Goal: Information Seeking & Learning: Learn about a topic

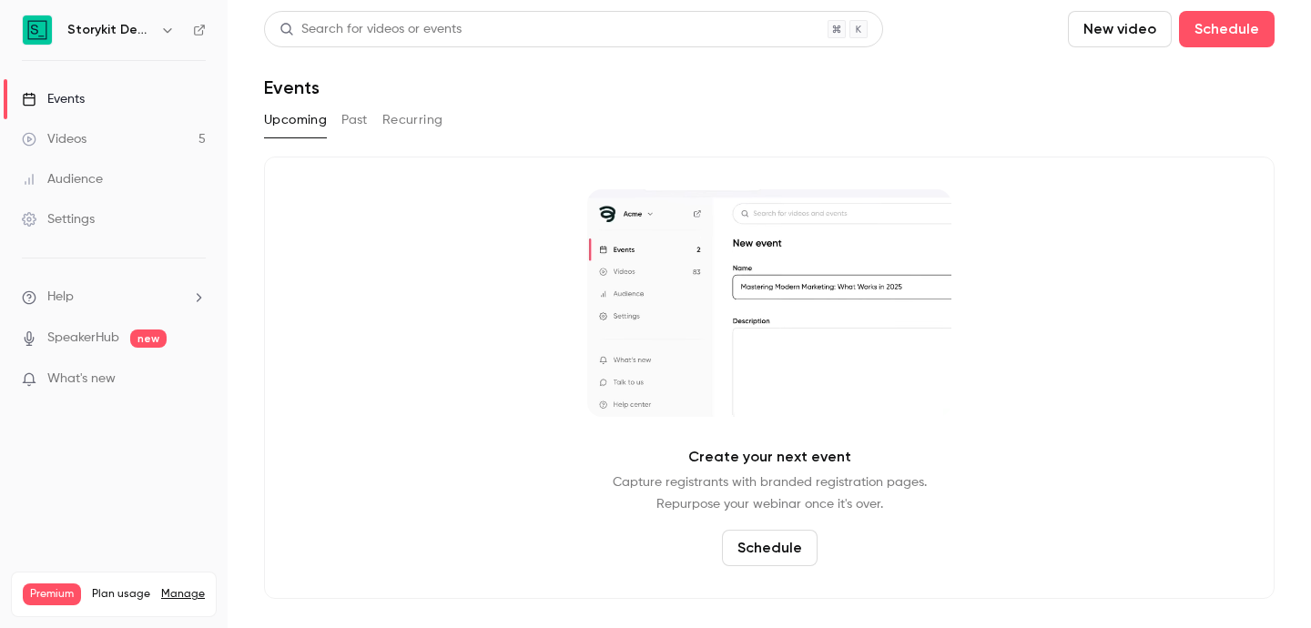
click at [150, 34] on h6 "Storykit Deep Dives" at bounding box center [110, 30] width 86 height 18
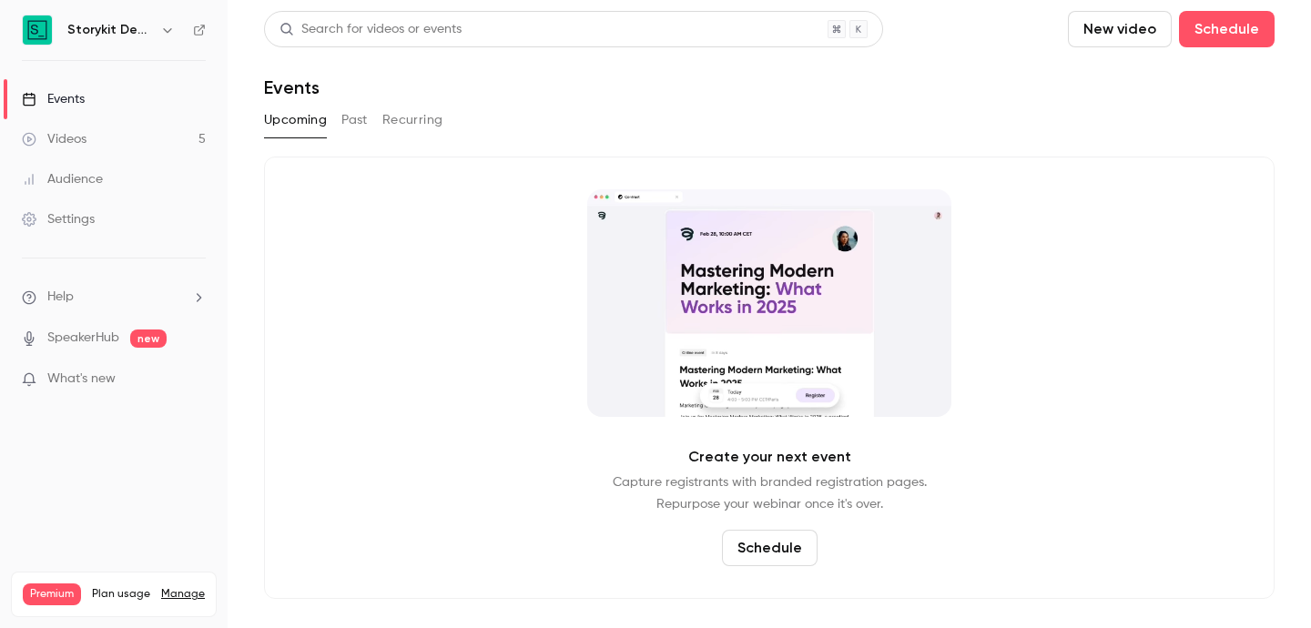
click at [364, 117] on button "Past" at bounding box center [354, 120] width 26 height 29
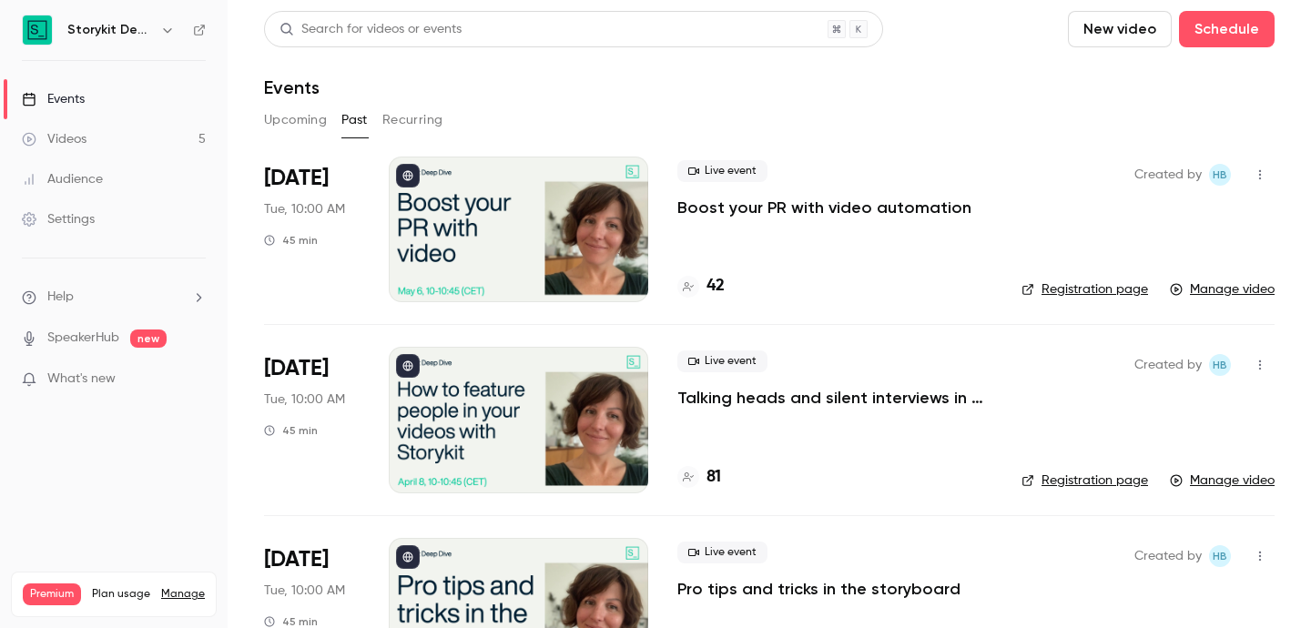
click at [170, 25] on icon "button" at bounding box center [167, 30] width 15 height 15
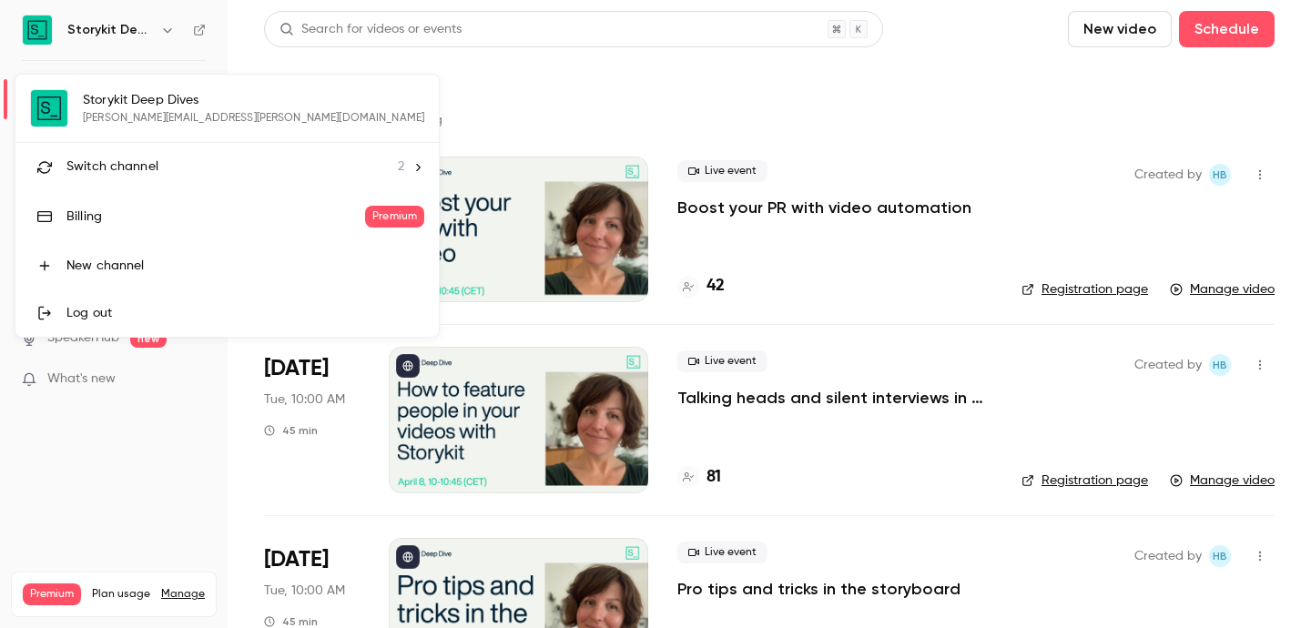
click at [171, 166] on div "Switch channel 2" at bounding box center [235, 167] width 338 height 19
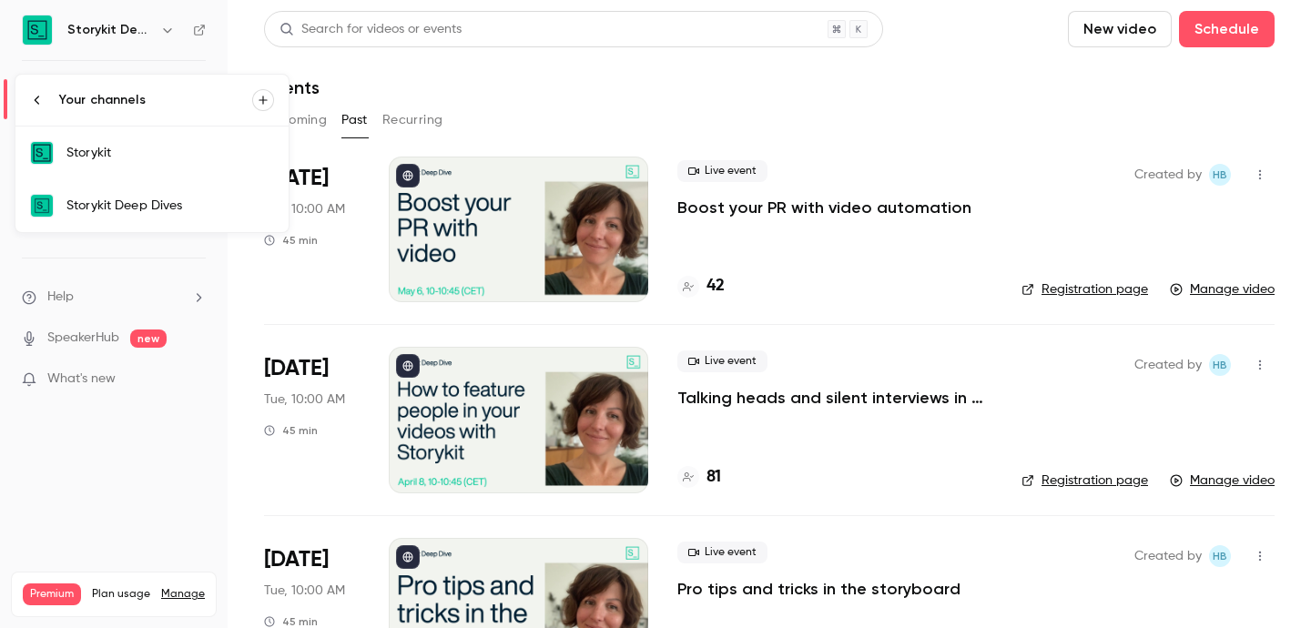
click at [203, 207] on div "Storykit Deep Dives" at bounding box center [170, 206] width 208 height 18
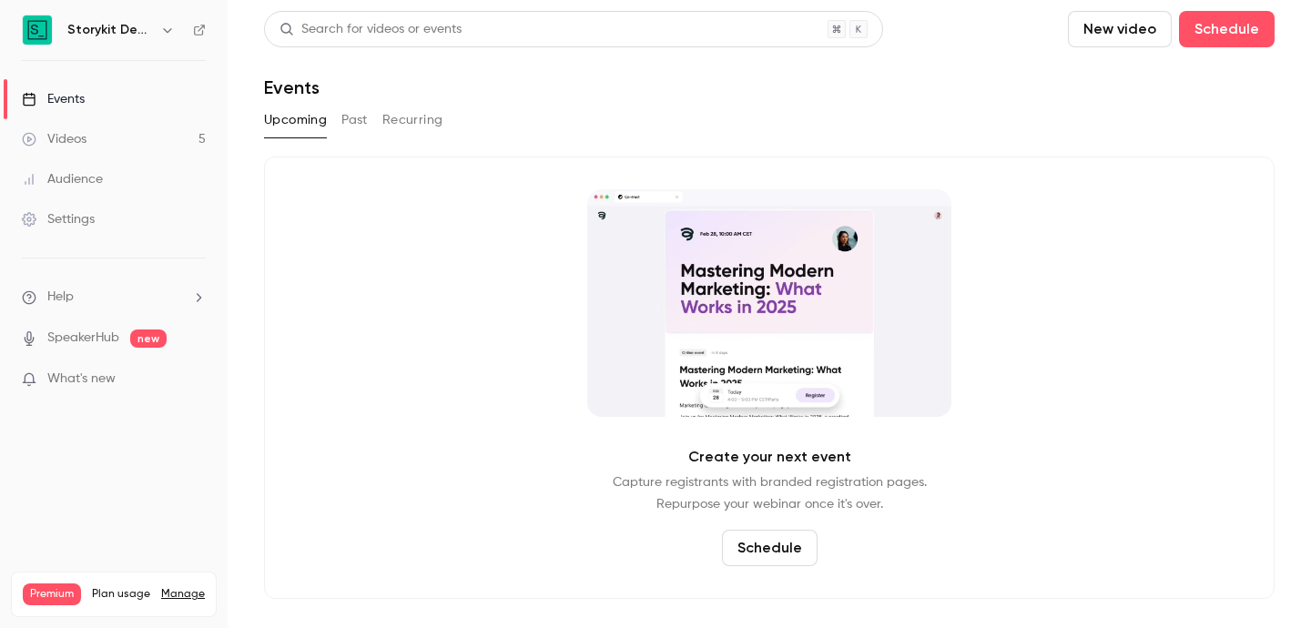
click at [366, 112] on button "Past" at bounding box center [354, 120] width 26 height 29
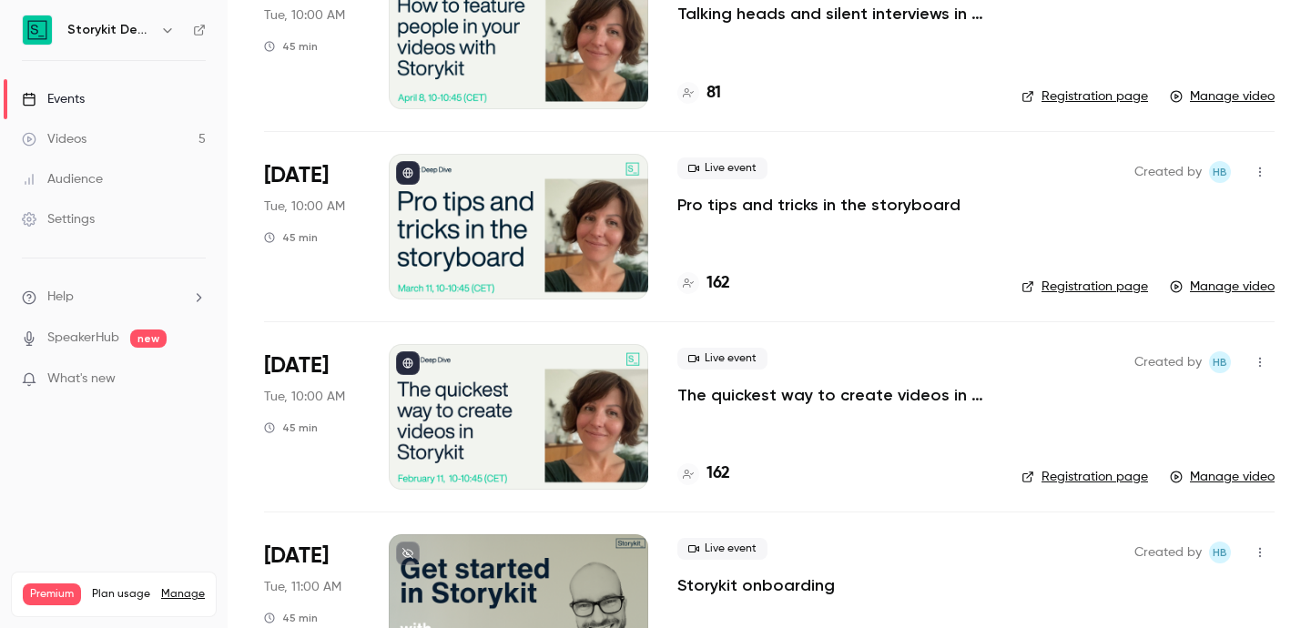
scroll to position [392, 0]
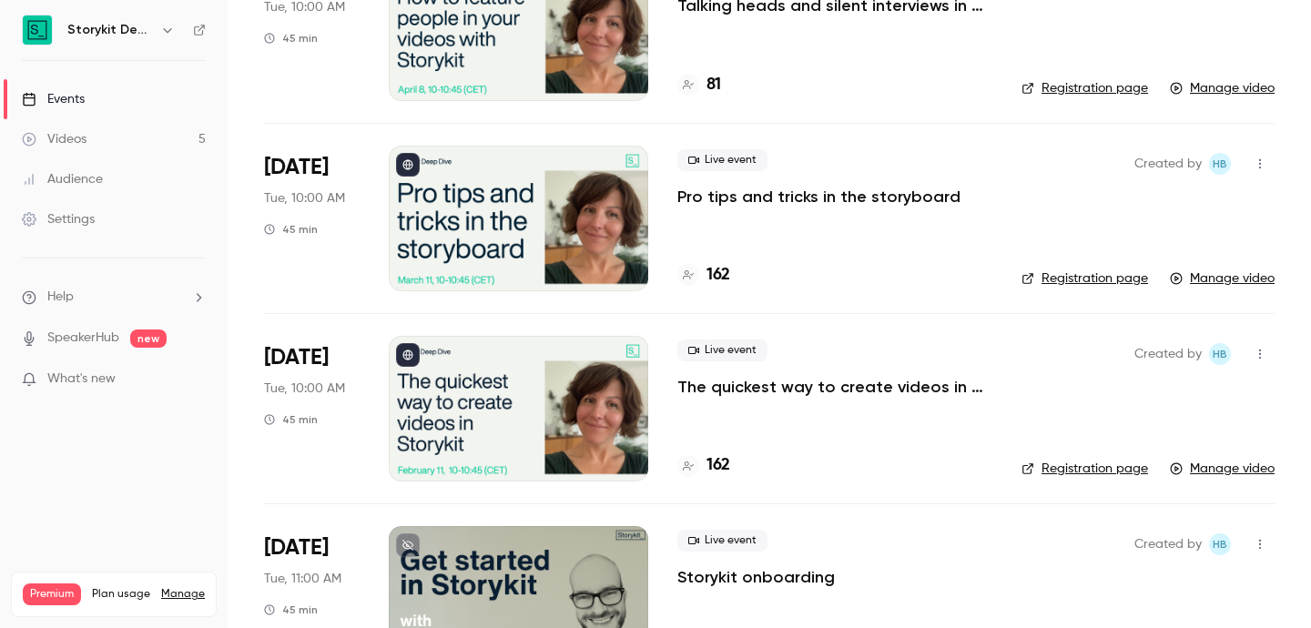
click at [798, 386] on p "The quickest way to create videos in Storykit" at bounding box center [834, 387] width 315 height 22
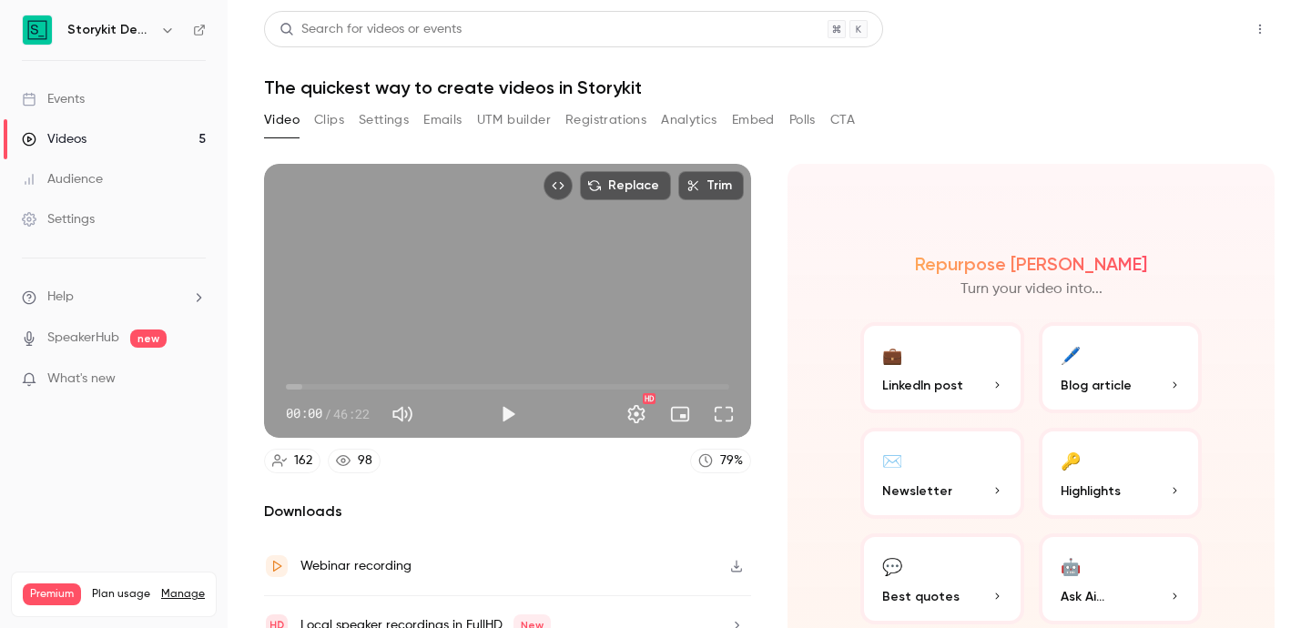
click at [1186, 31] on button "Share" at bounding box center [1195, 29] width 72 height 36
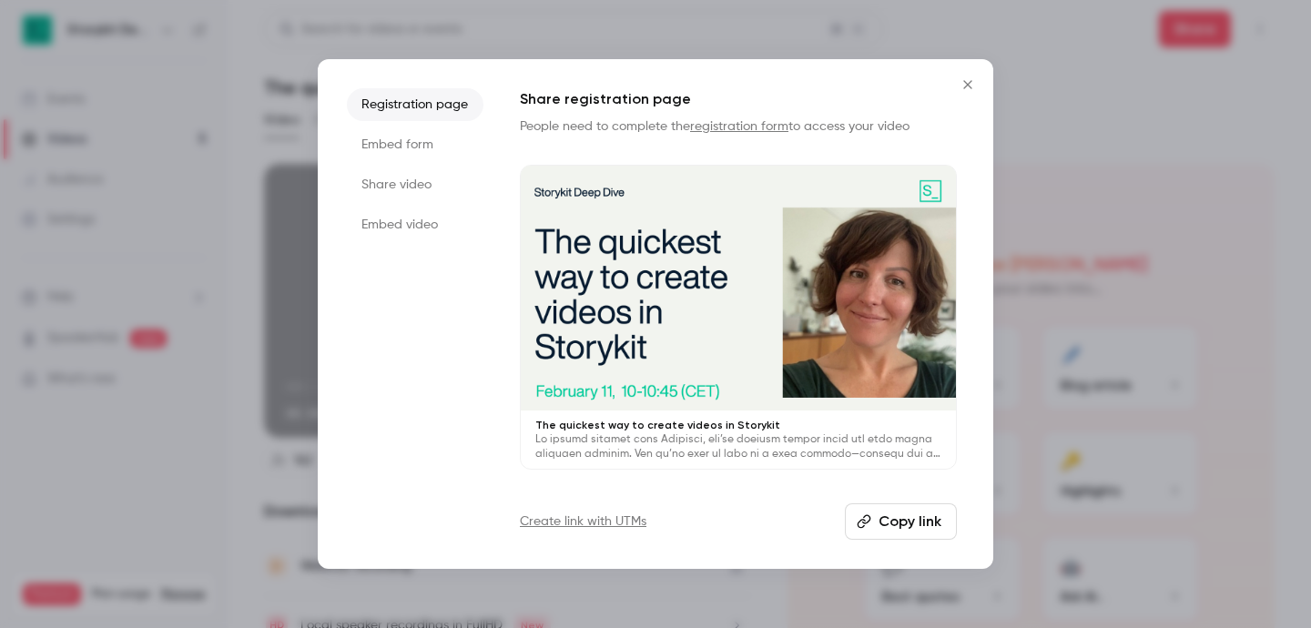
click at [967, 79] on icon "Close" at bounding box center [968, 84] width 22 height 15
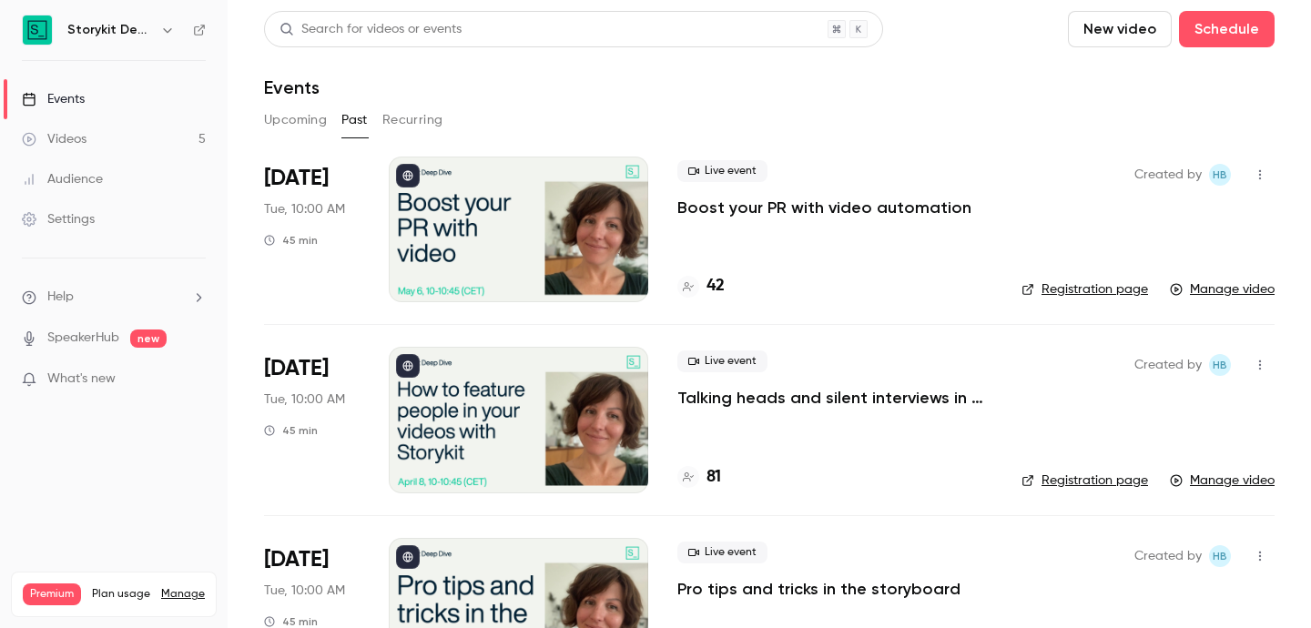
click at [122, 36] on h6 "Storykit Deep Dives" at bounding box center [110, 30] width 86 height 18
click at [161, 26] on icon "button" at bounding box center [167, 30] width 15 height 15
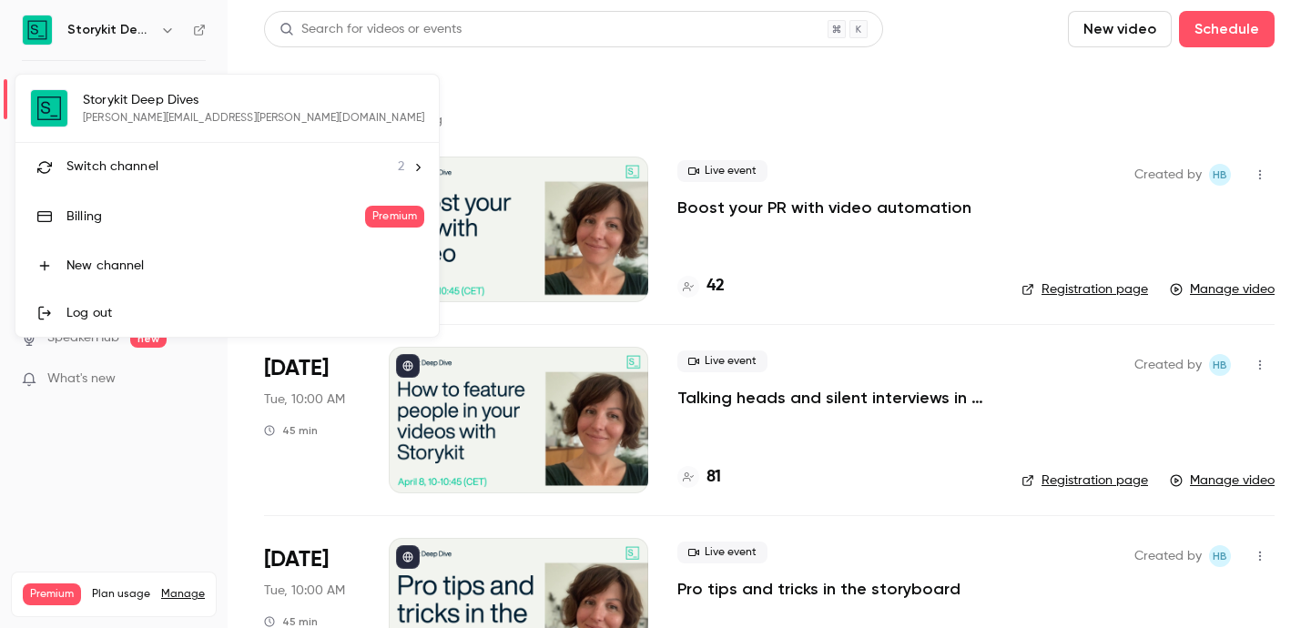
click at [185, 165] on div "Switch channel 2" at bounding box center [235, 167] width 338 height 19
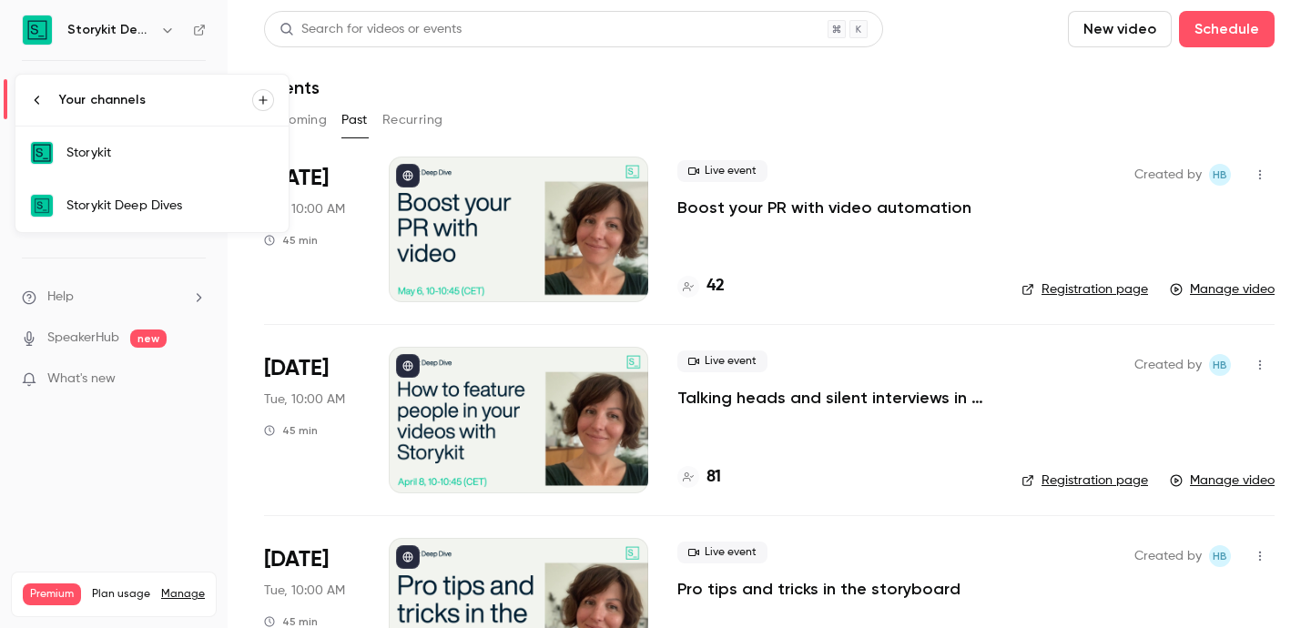
click at [184, 164] on link "Storykit" at bounding box center [151, 153] width 273 height 53
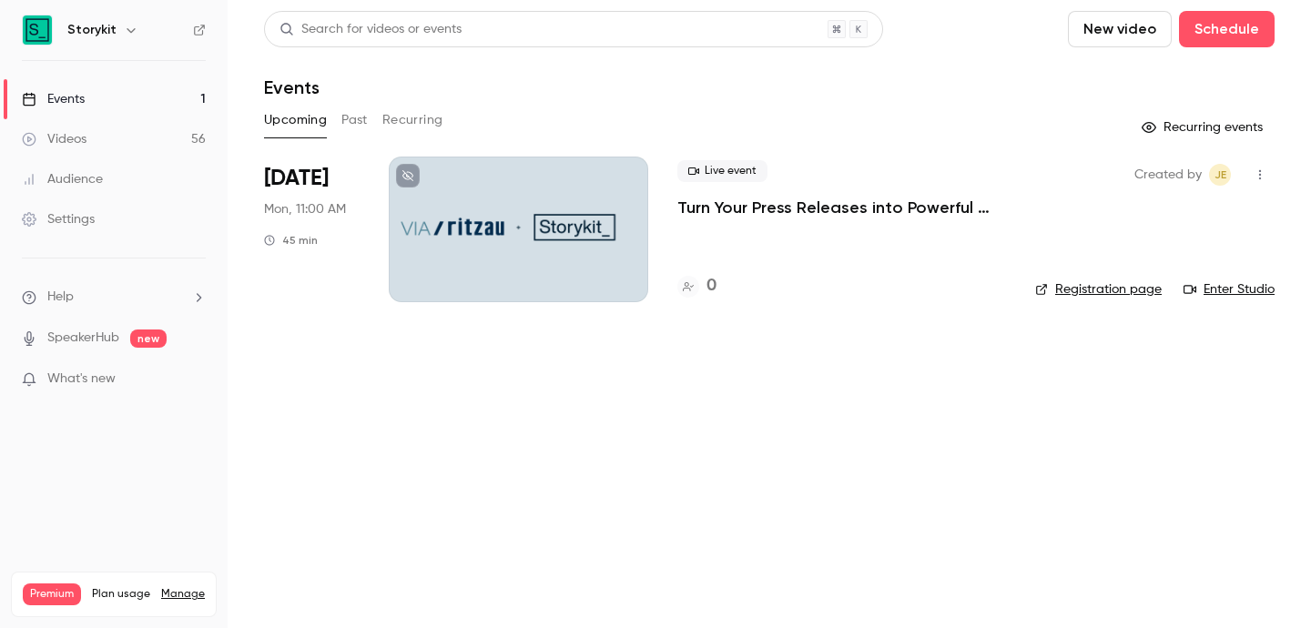
click at [380, 129] on div "Upcoming Past Recurring" at bounding box center [769, 120] width 1011 height 29
click at [361, 128] on button "Past" at bounding box center [354, 120] width 26 height 29
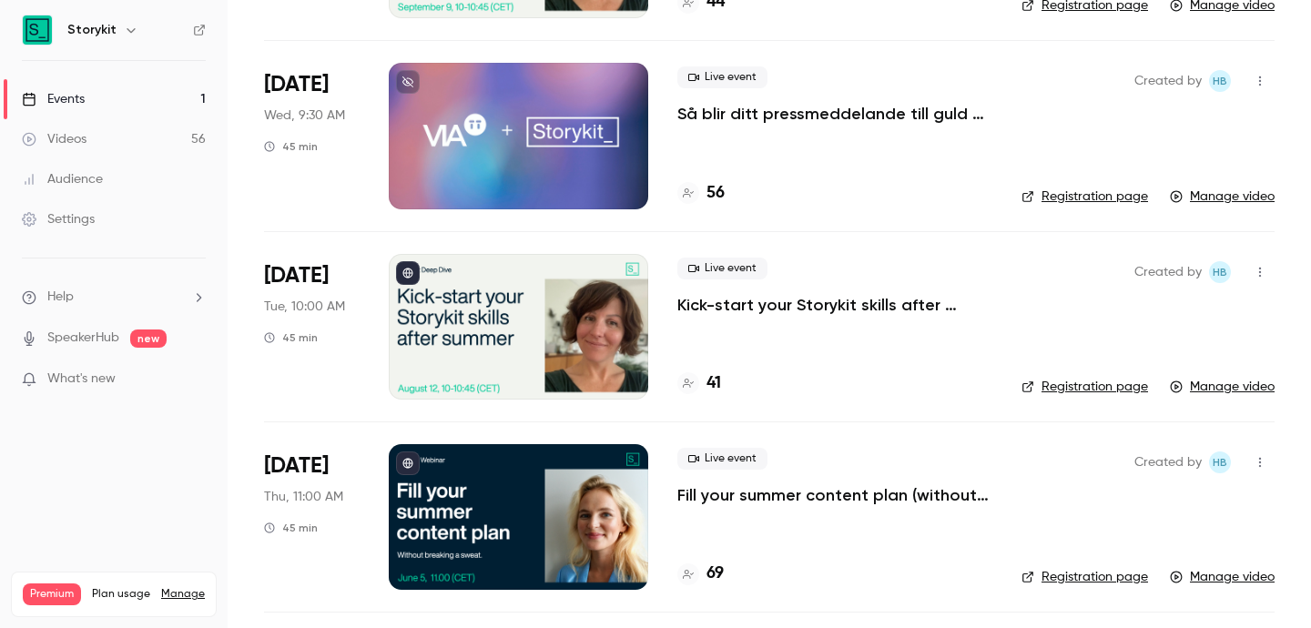
scroll to position [283, 0]
click at [818, 302] on p "Kick-start your Storykit skills after summer" at bounding box center [834, 306] width 315 height 22
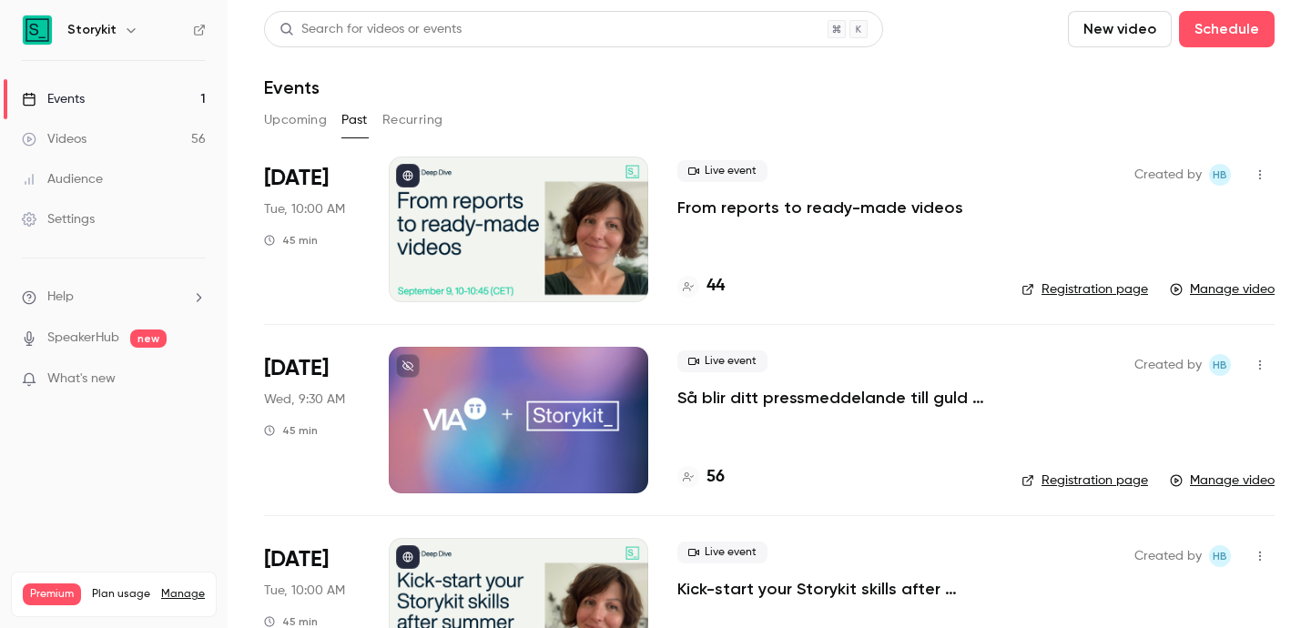
click at [124, 25] on icon "button" at bounding box center [131, 30] width 15 height 15
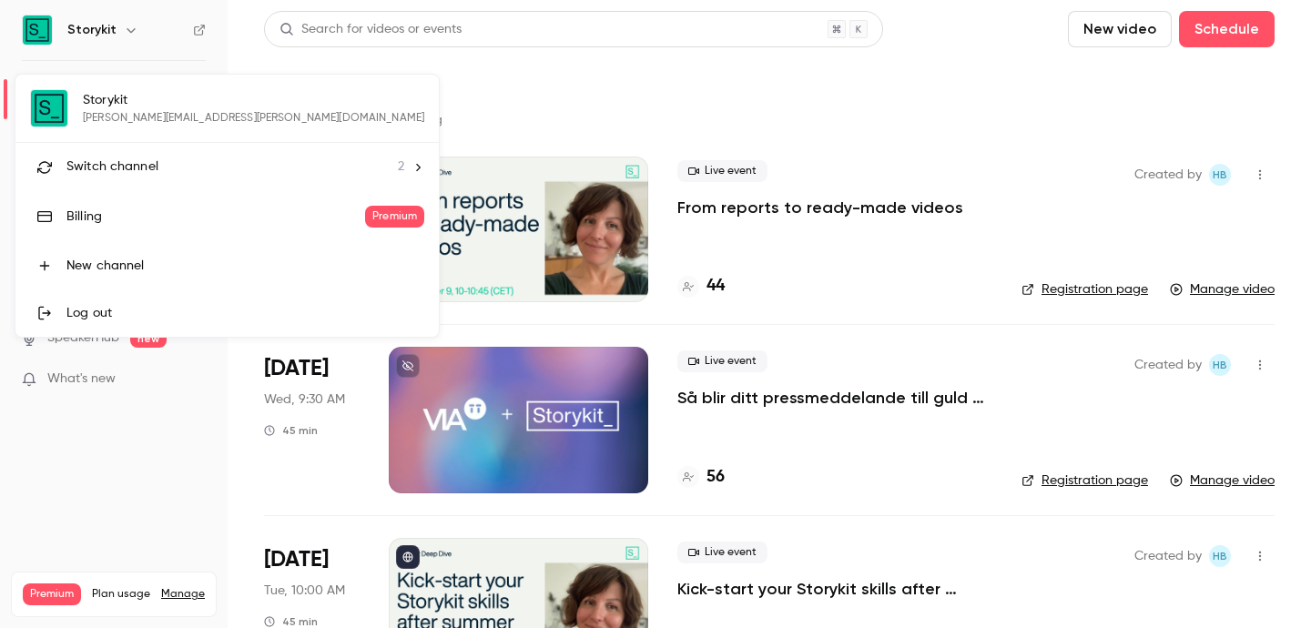
click at [164, 165] on div "Switch channel 2" at bounding box center [235, 167] width 338 height 19
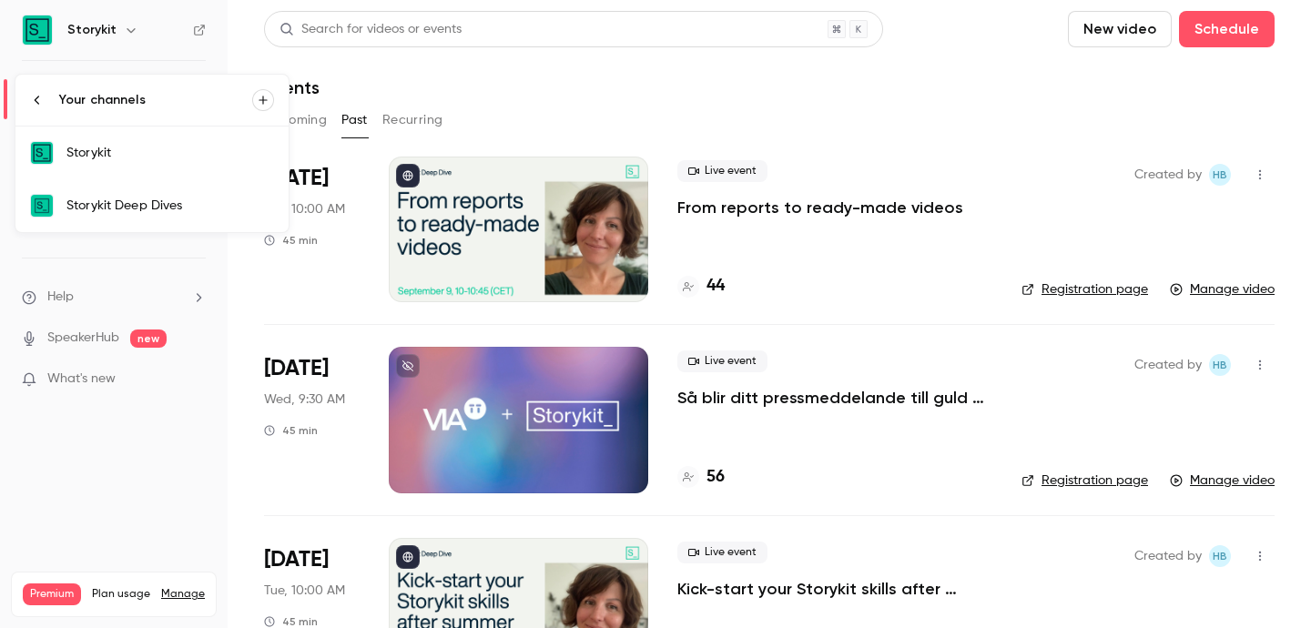
click at [180, 197] on div "Storykit Deep Dives" at bounding box center [170, 206] width 208 height 18
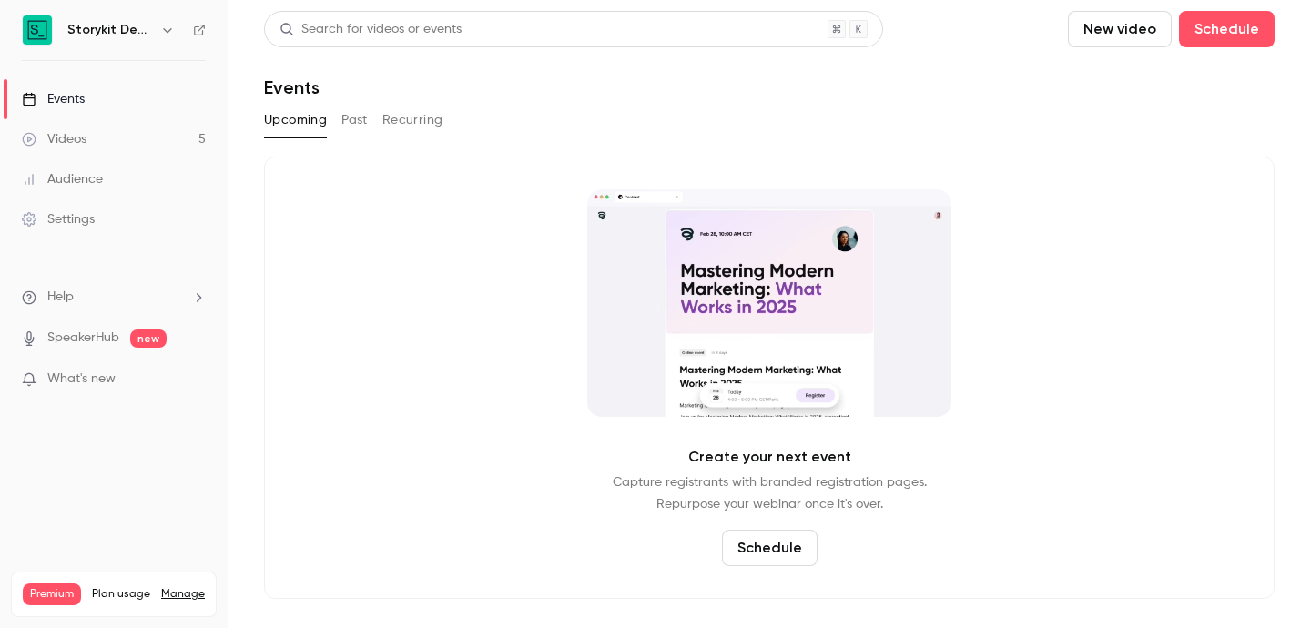
click at [359, 109] on button "Past" at bounding box center [354, 120] width 26 height 29
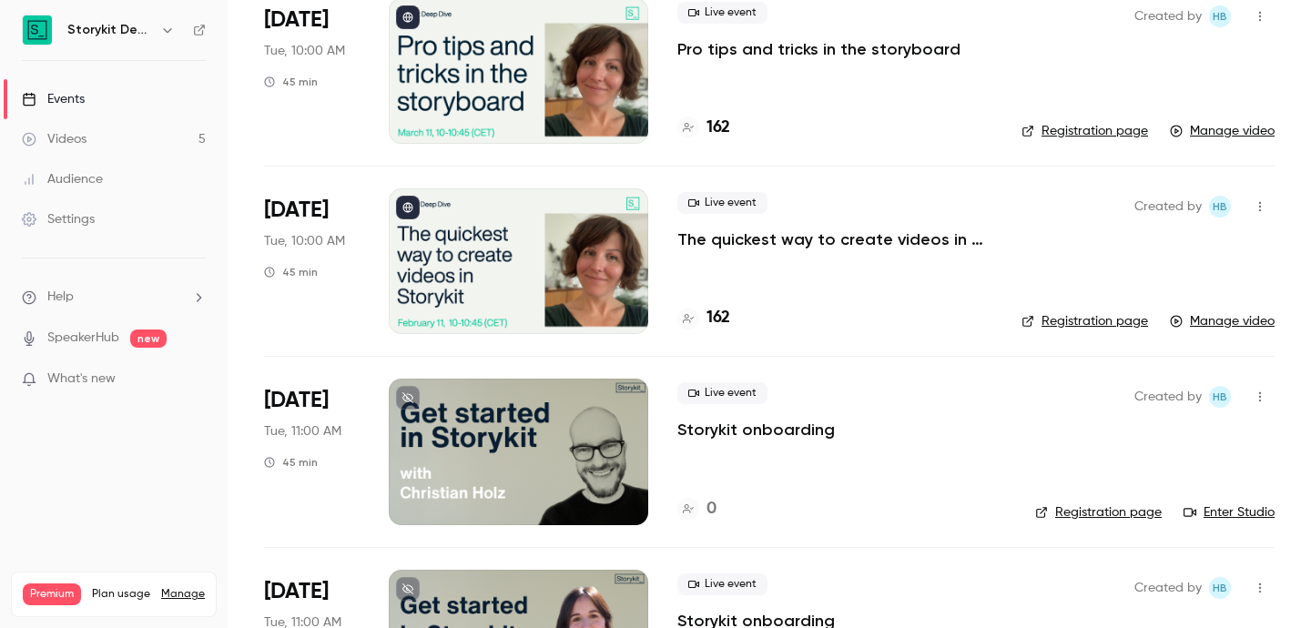
scroll to position [545, 0]
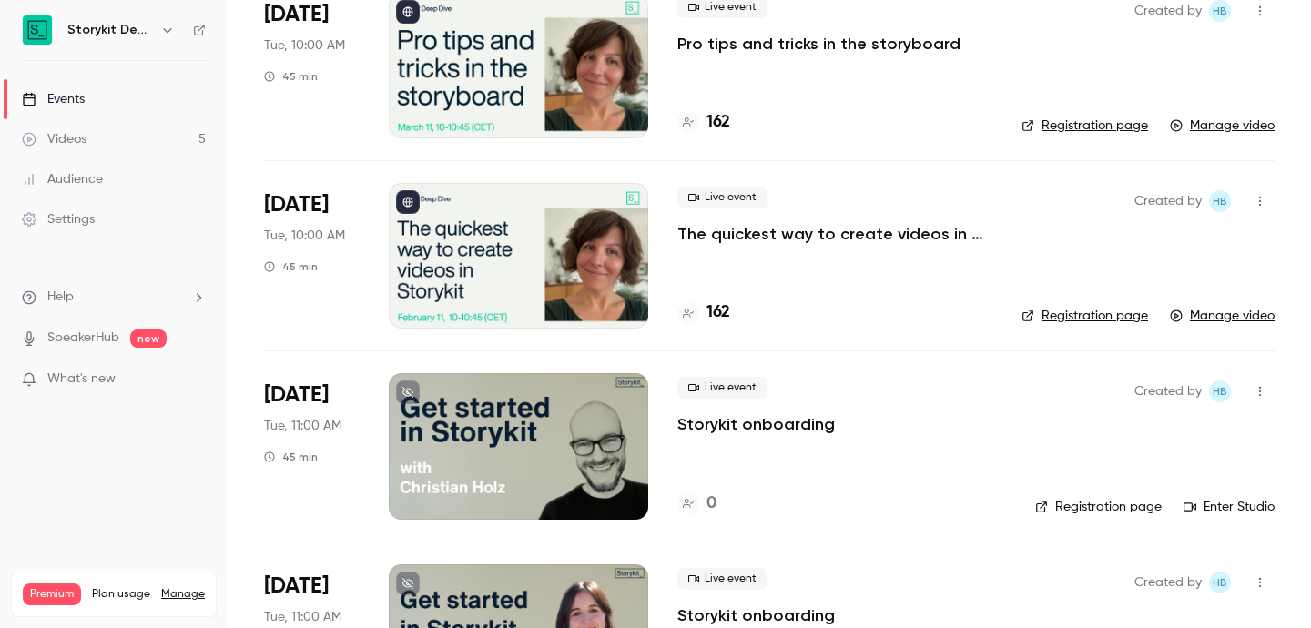
click at [797, 234] on p "The quickest way to create videos in Storykit" at bounding box center [834, 234] width 315 height 22
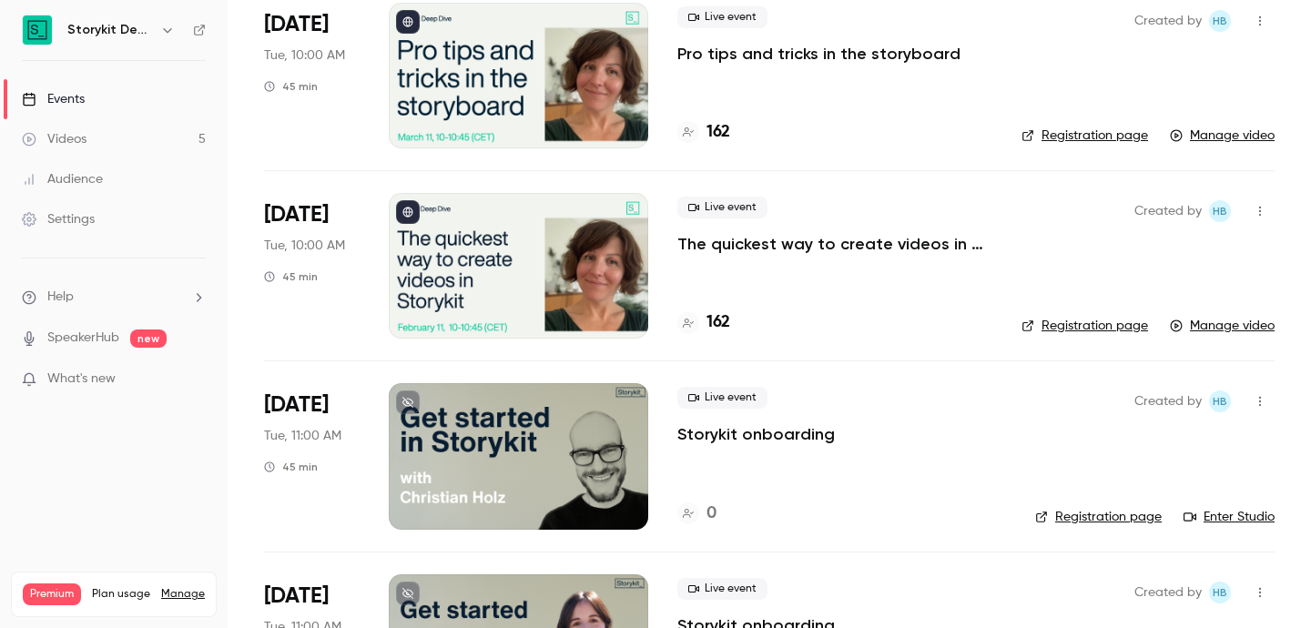
scroll to position [537, 0]
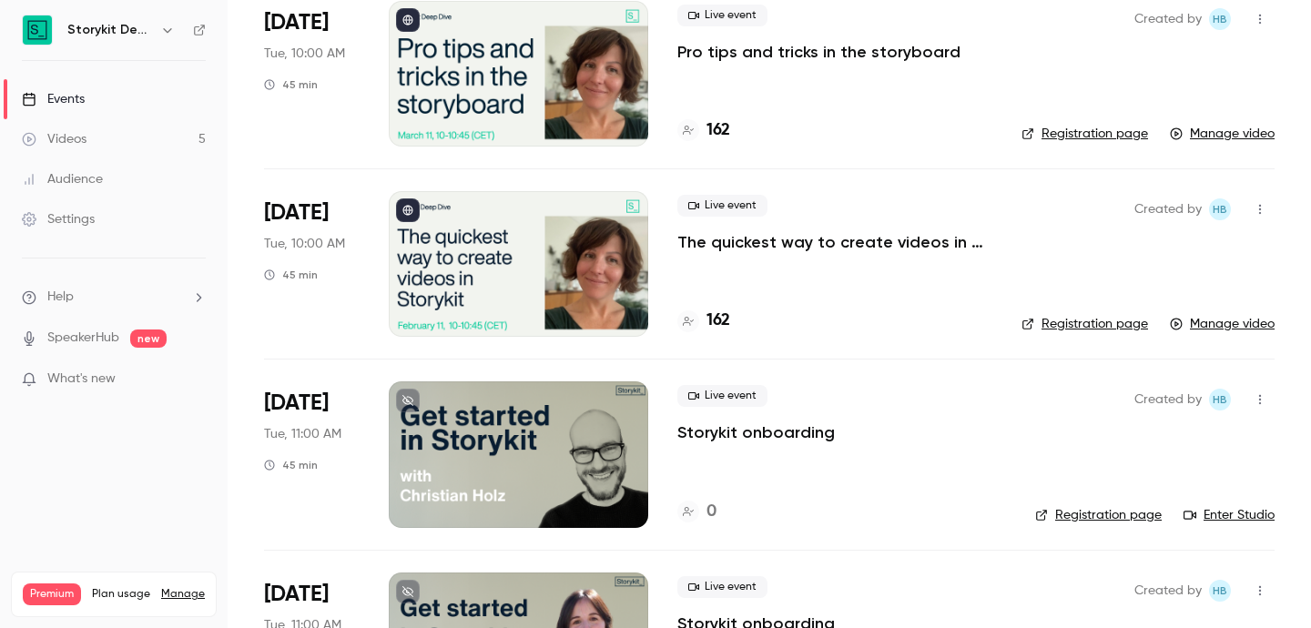
click at [541, 241] on div at bounding box center [518, 264] width 259 height 146
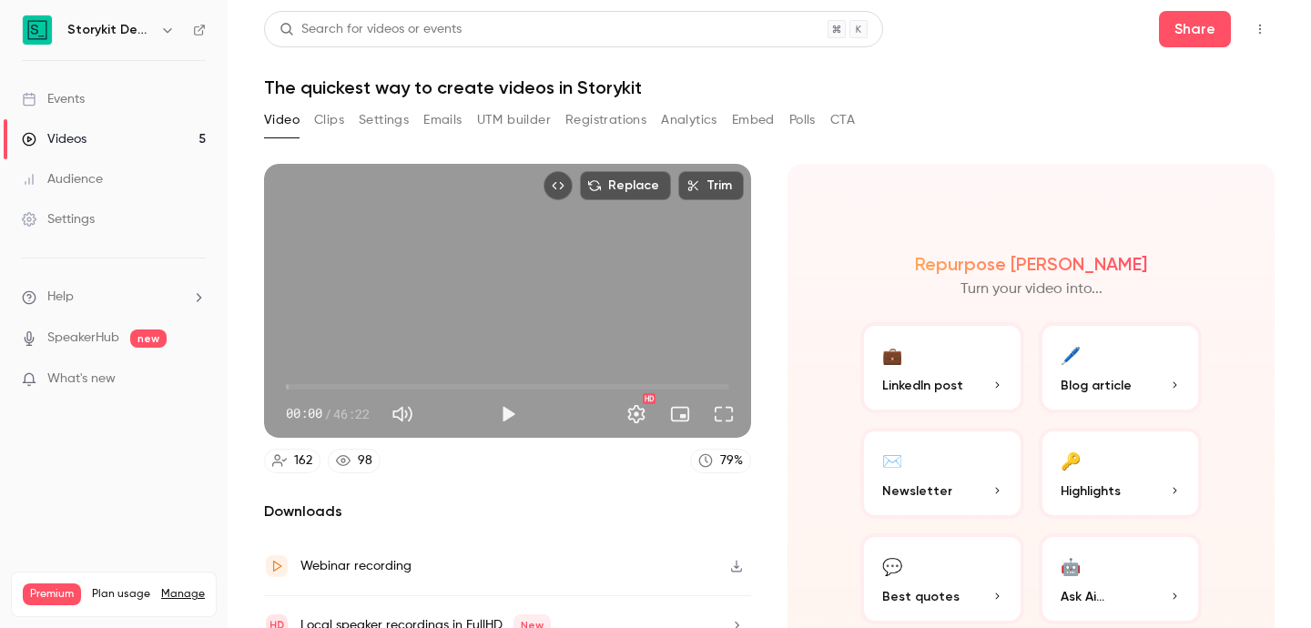
click at [341, 114] on button "Clips" at bounding box center [329, 120] width 30 height 29
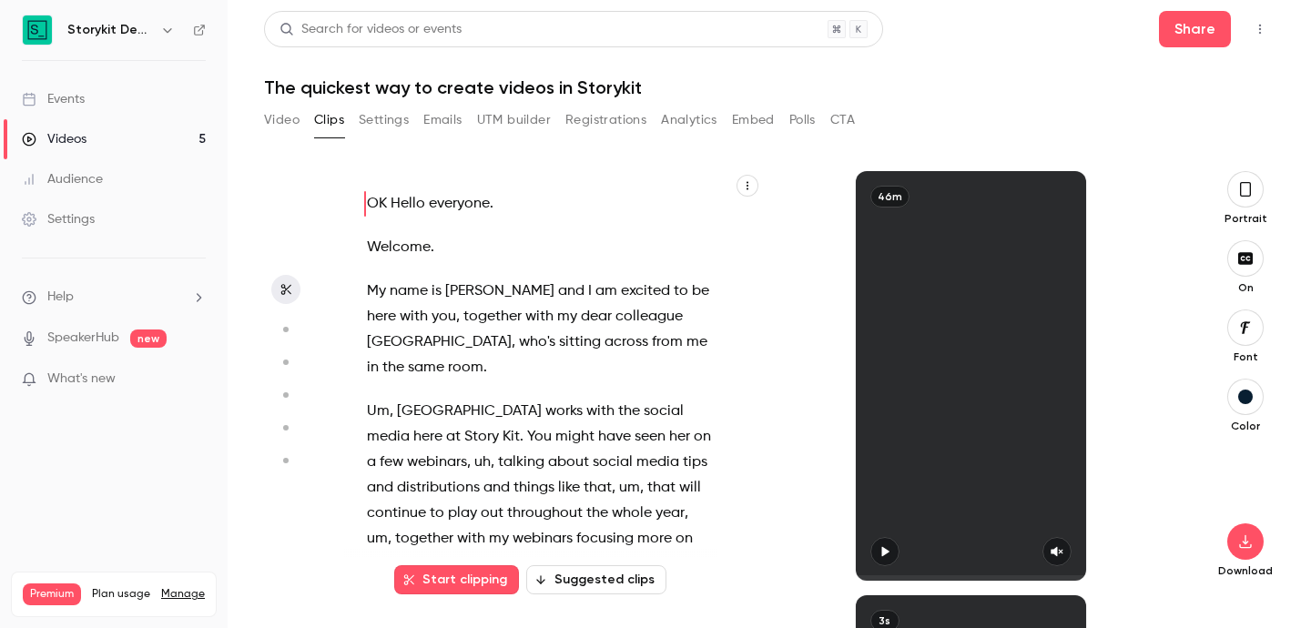
click at [387, 113] on button "Settings" at bounding box center [384, 120] width 50 height 29
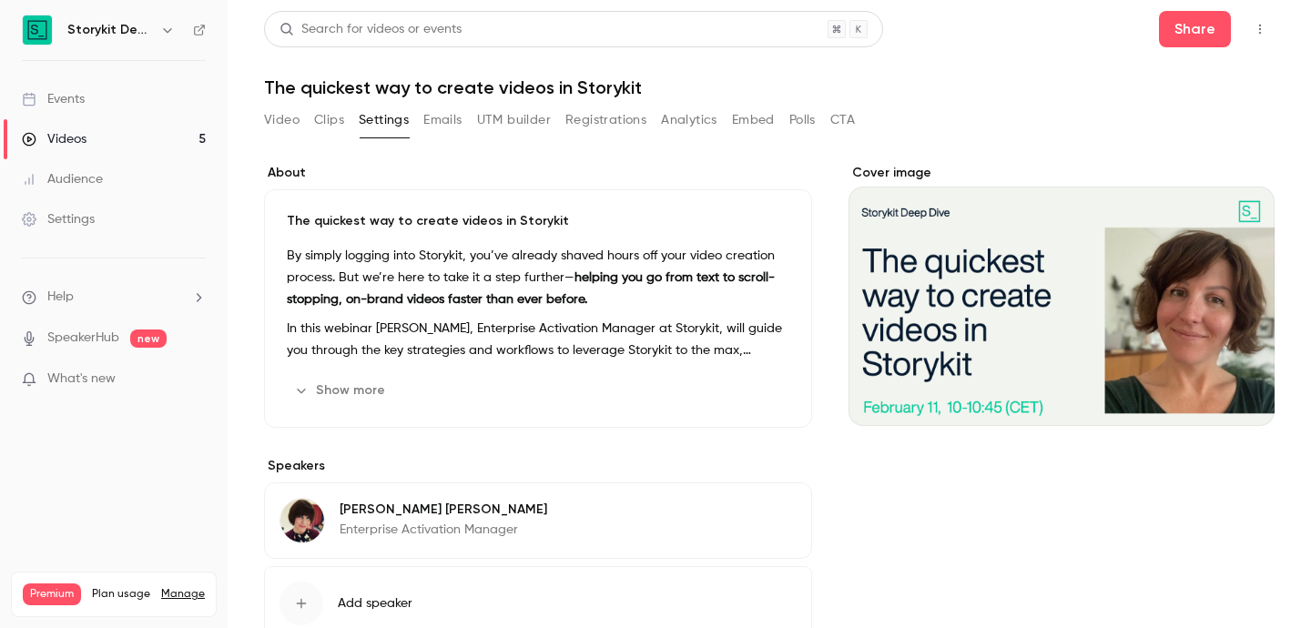
click at [346, 396] on button "Show more" at bounding box center [341, 390] width 109 height 29
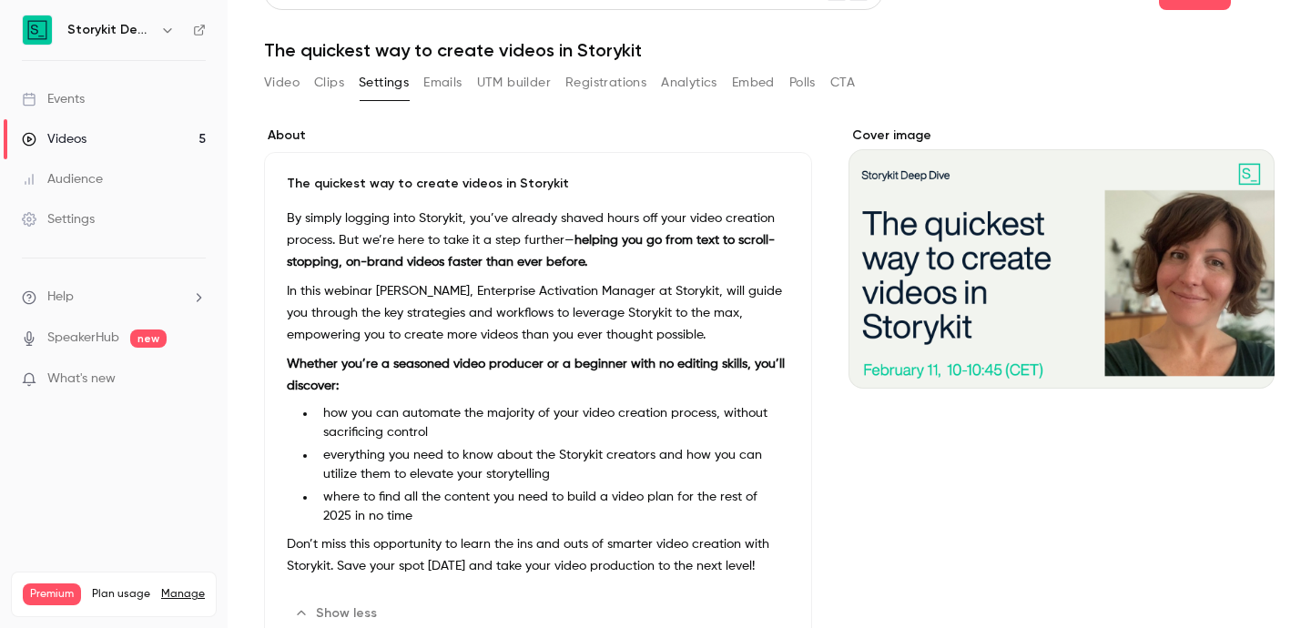
scroll to position [34, 0]
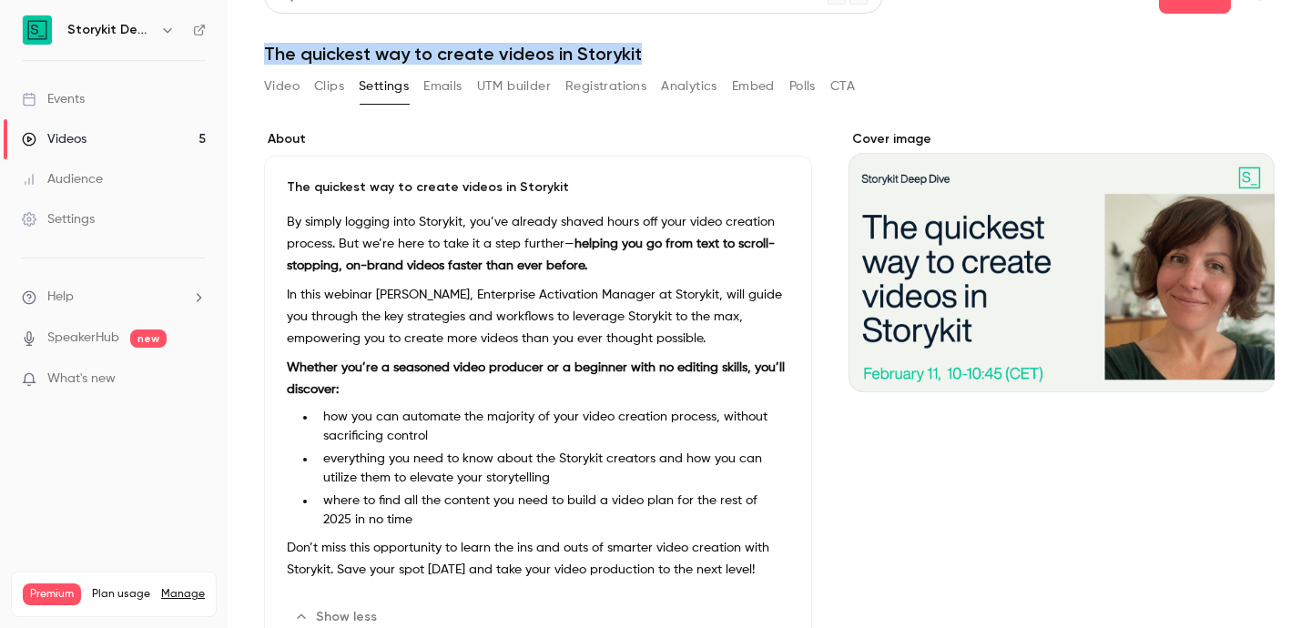
drag, startPoint x: 263, startPoint y: 52, endPoint x: 678, endPoint y: 50, distance: 415.2
click at [681, 52] on main "Search for videos or events Share The quickest way to create videos in Storykit…" at bounding box center [769, 314] width 1083 height 628
click at [678, 50] on h1 "The quickest way to create videos in Storykit" at bounding box center [769, 54] width 1011 height 22
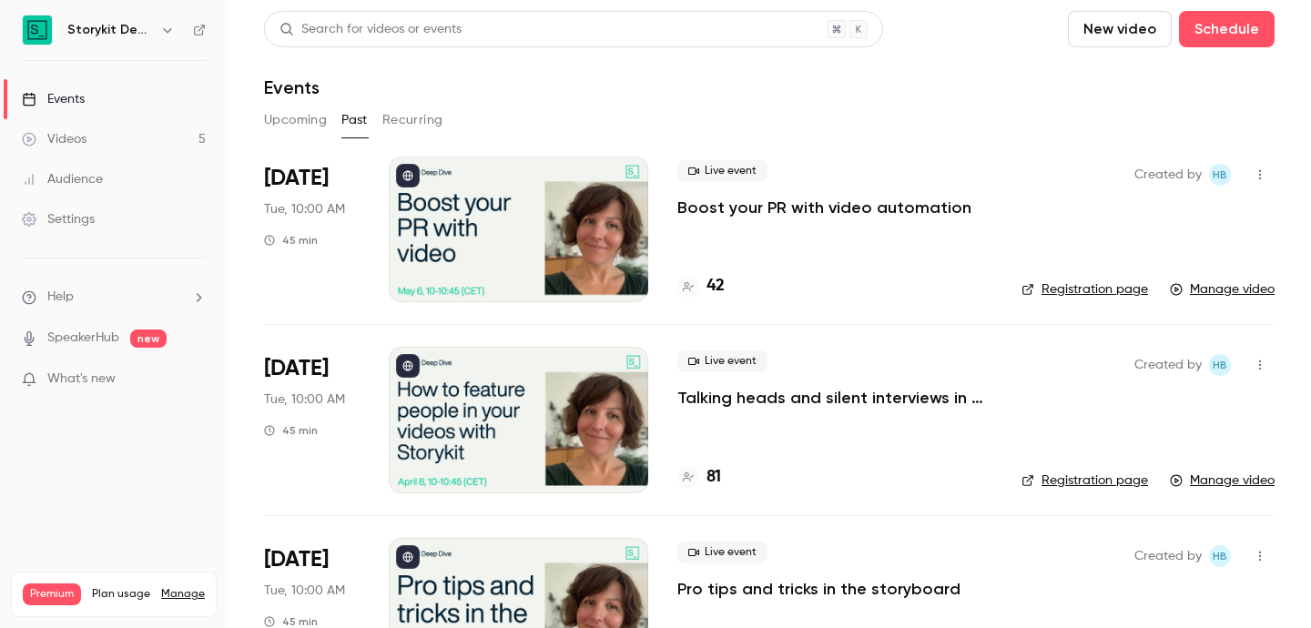
click at [480, 221] on div at bounding box center [518, 230] width 259 height 146
click at [146, 38] on h6 "Storykit Deep Dives" at bounding box center [110, 30] width 86 height 18
click at [165, 32] on icon "button" at bounding box center [167, 30] width 15 height 15
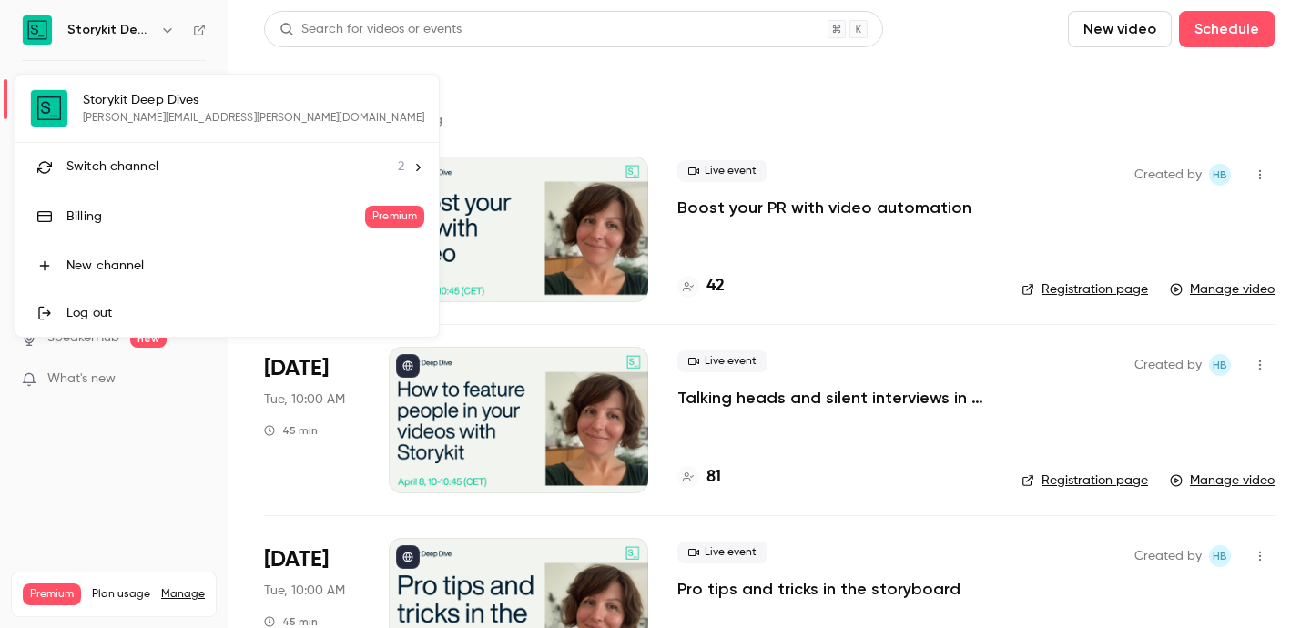
click at [496, 417] on div at bounding box center [655, 314] width 1311 height 628
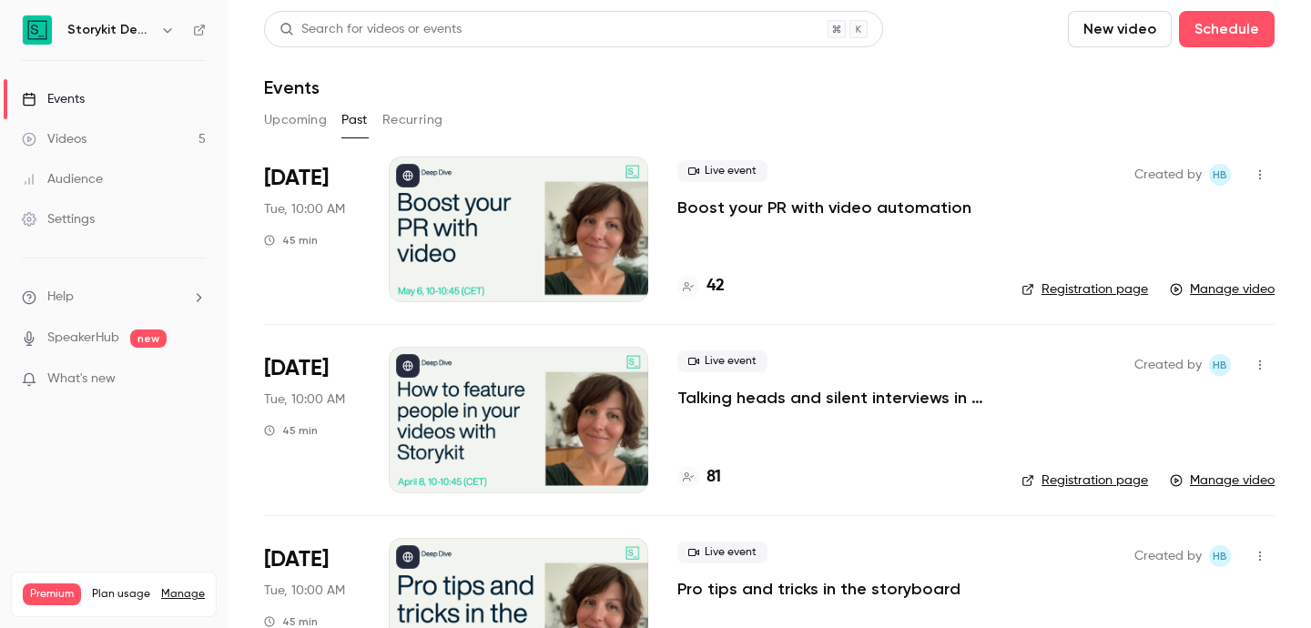
click at [515, 410] on div at bounding box center [518, 420] width 259 height 146
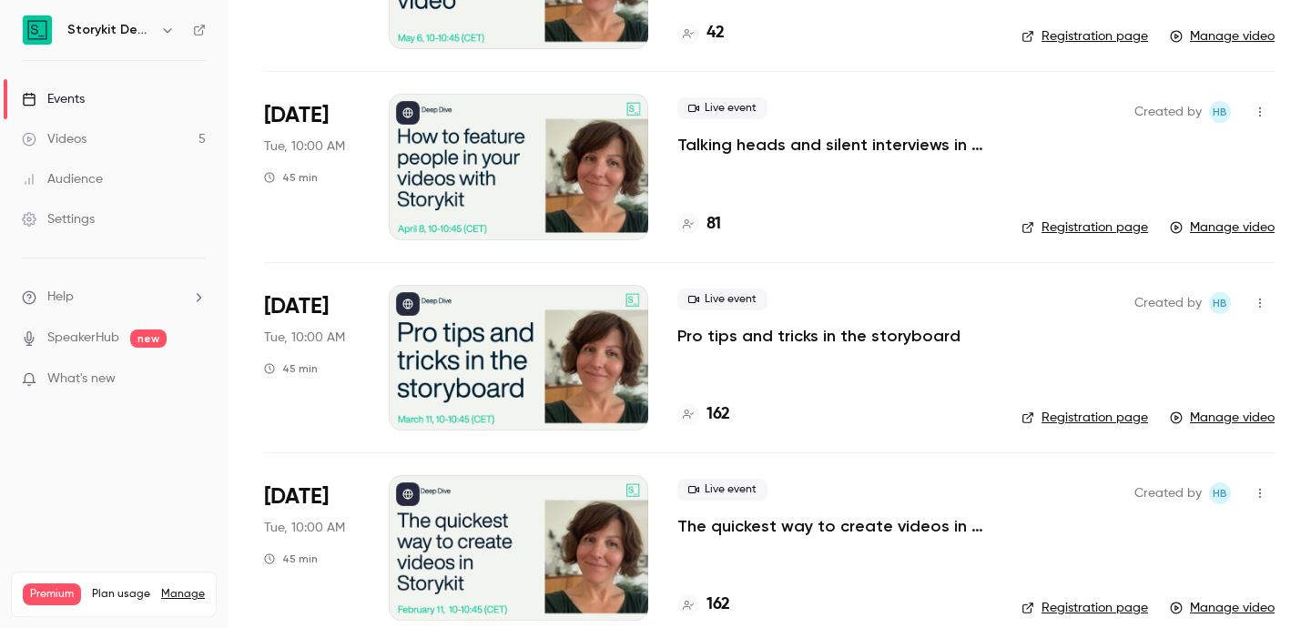
scroll to position [255, 0]
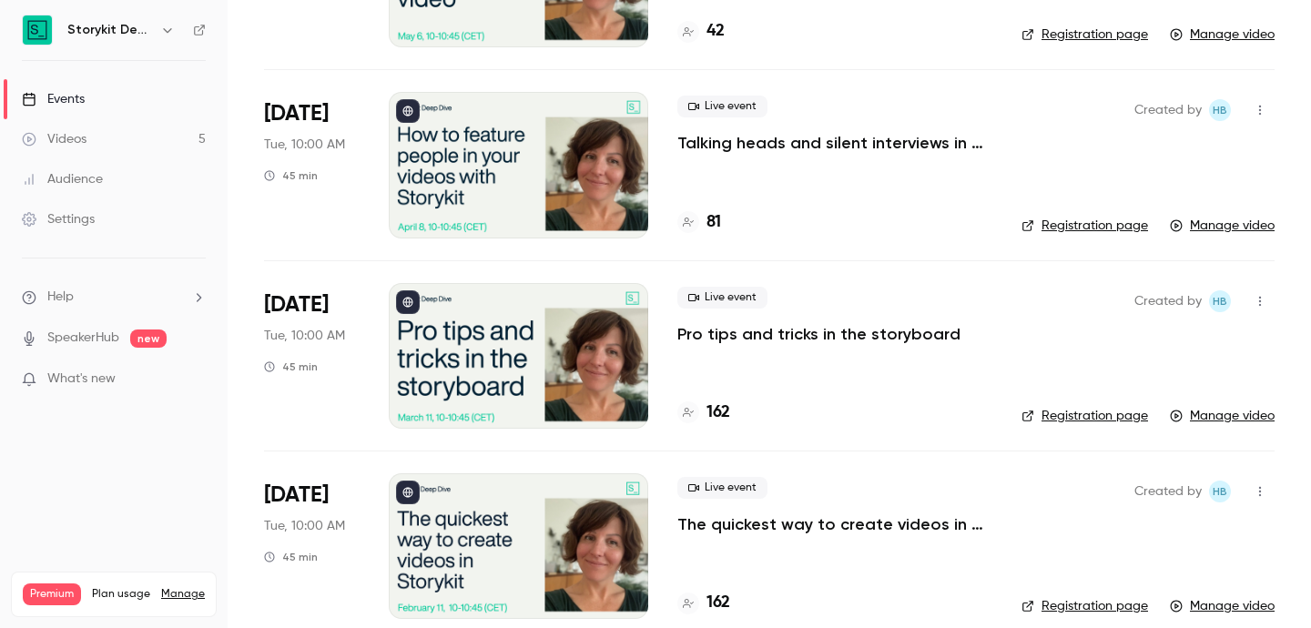
click at [468, 371] on div at bounding box center [518, 356] width 259 height 146
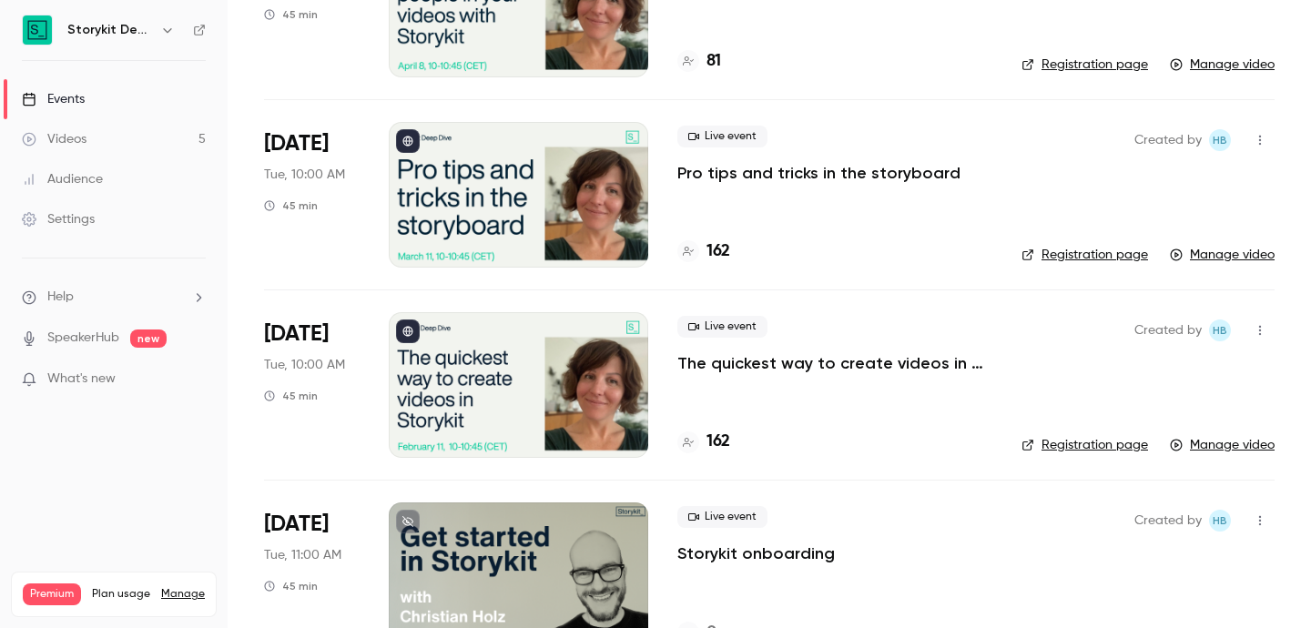
scroll to position [417, 0]
click at [471, 378] on div at bounding box center [518, 384] width 259 height 146
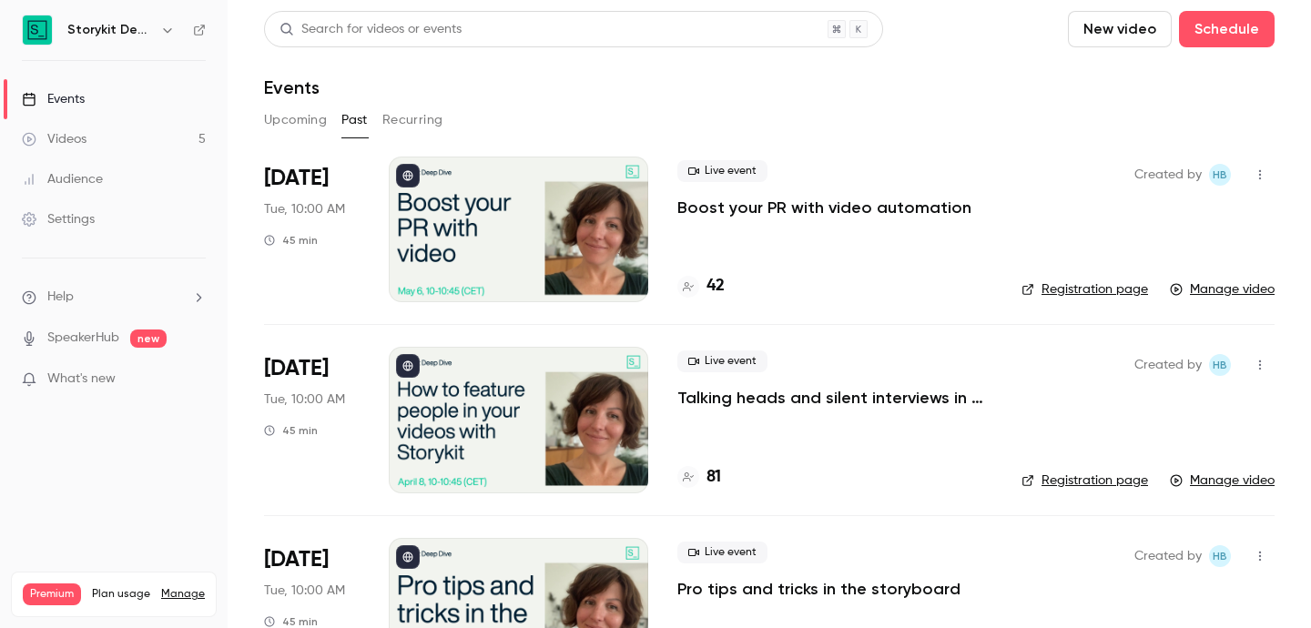
click at [163, 25] on icon "button" at bounding box center [167, 30] width 15 height 15
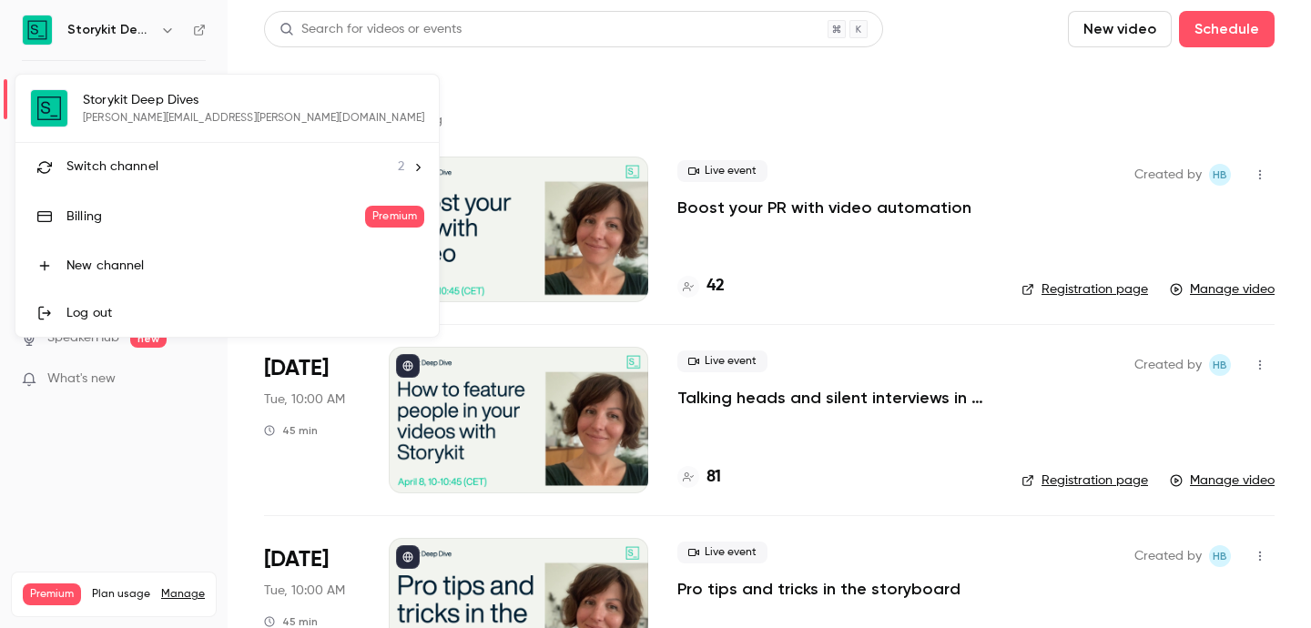
click at [200, 165] on div "Switch channel 2" at bounding box center [235, 167] width 338 height 19
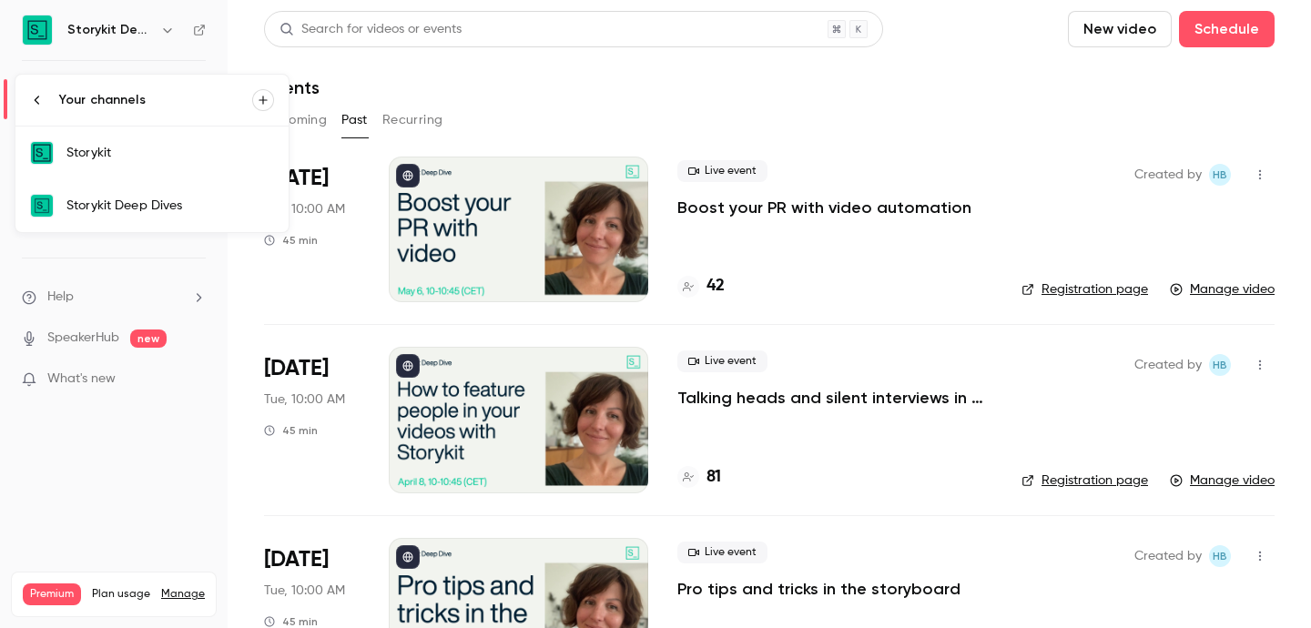
click at [197, 158] on div "Storykit" at bounding box center [170, 153] width 208 height 18
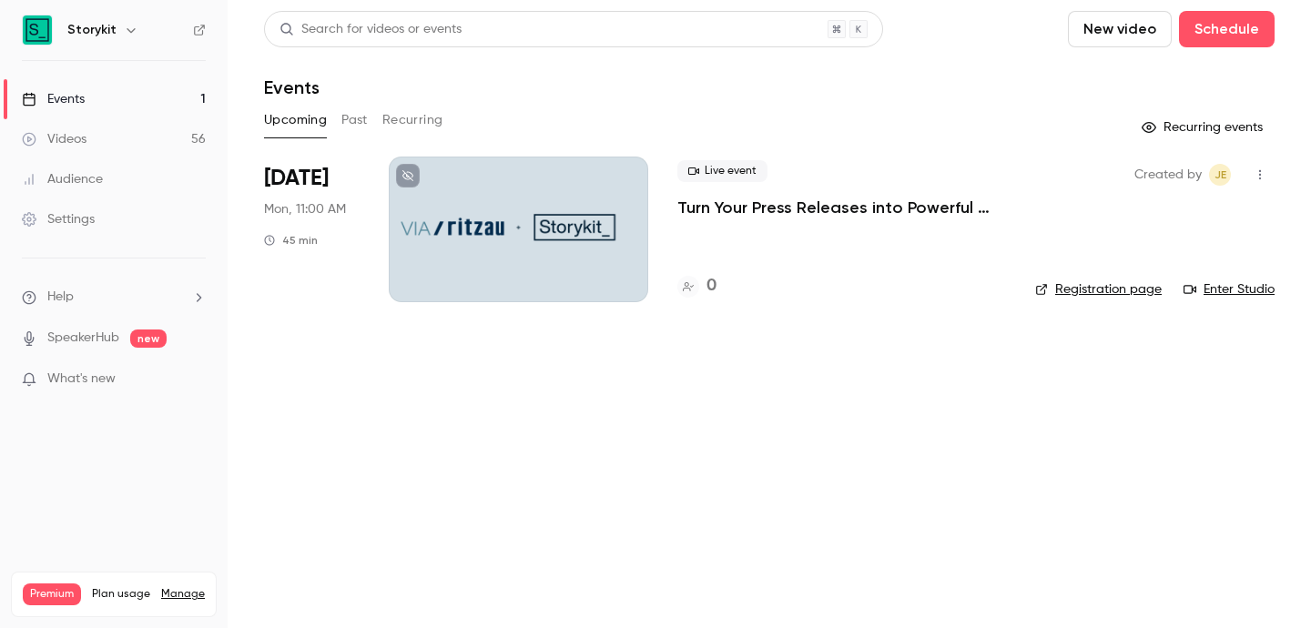
click at [354, 121] on button "Past" at bounding box center [354, 120] width 26 height 29
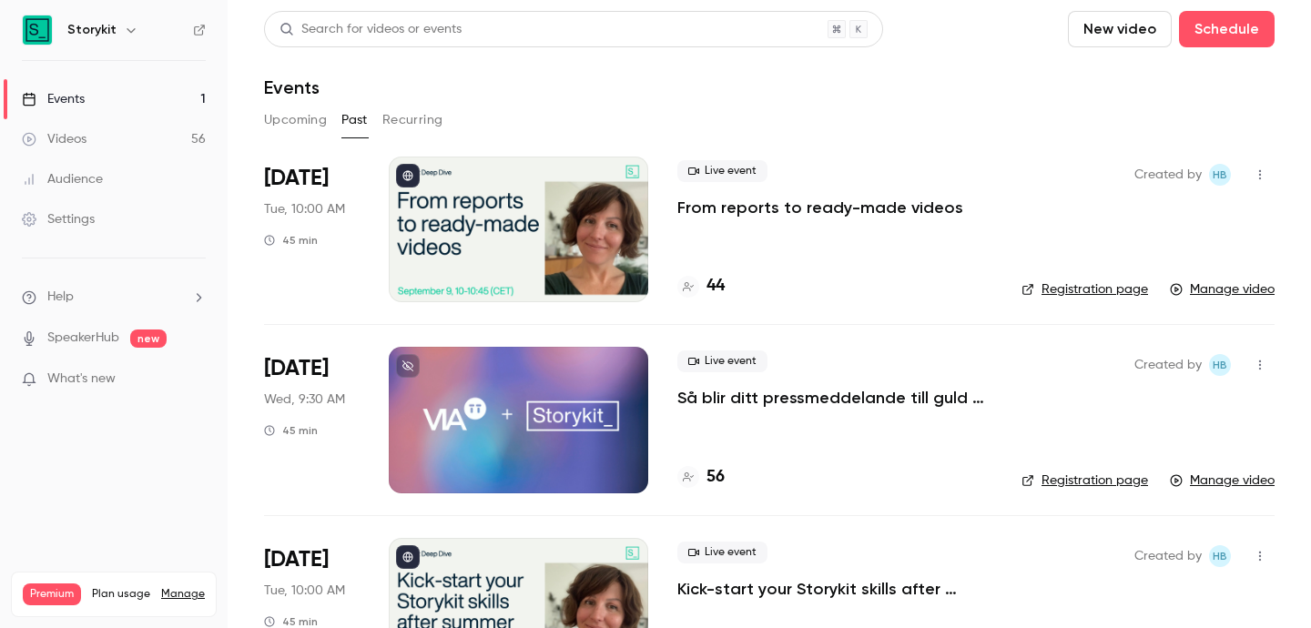
click at [496, 198] on div at bounding box center [518, 230] width 259 height 146
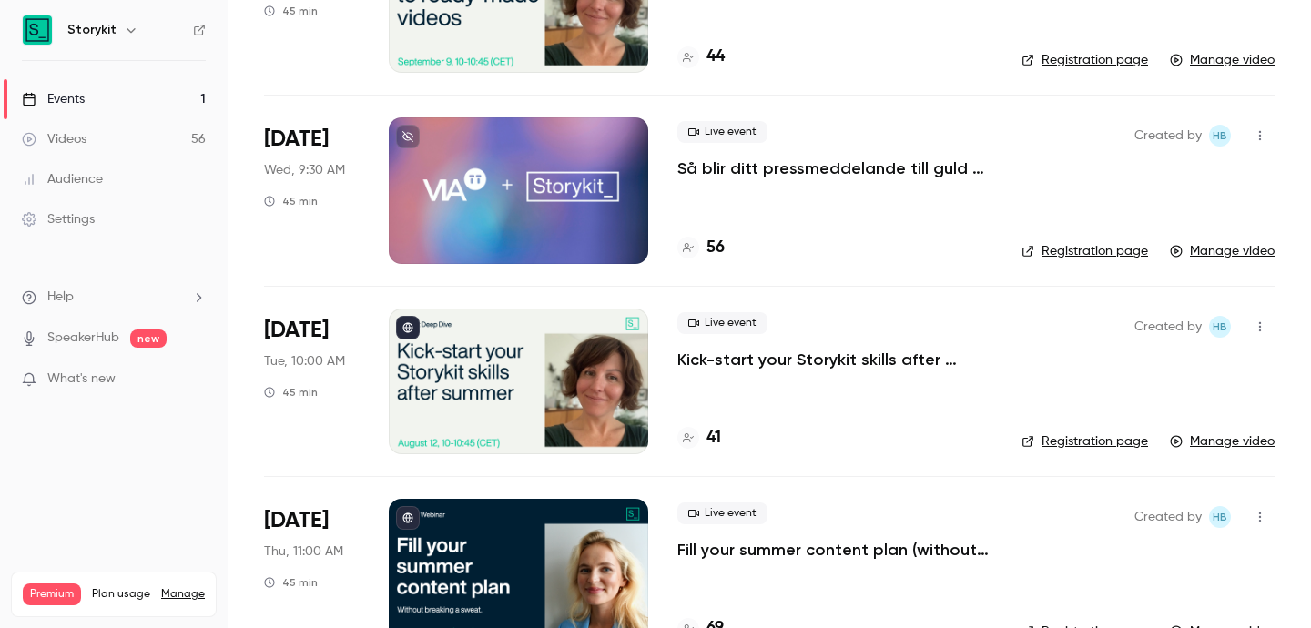
scroll to position [231, 0]
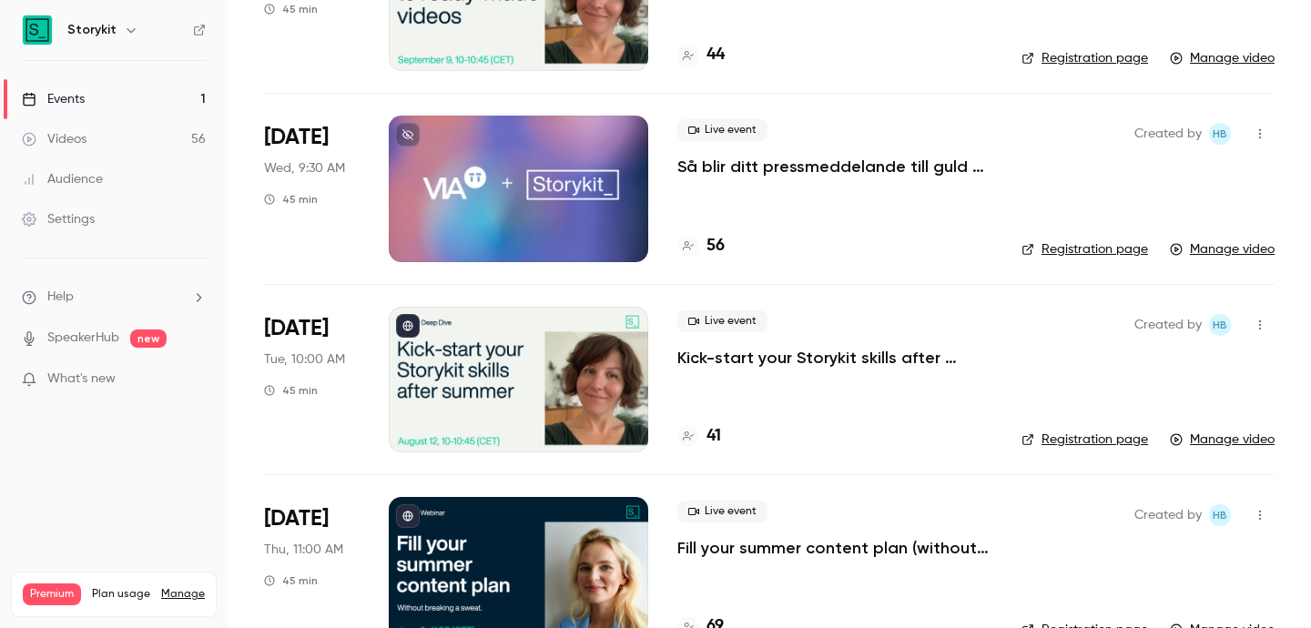
click at [441, 368] on div at bounding box center [518, 380] width 259 height 146
